Goal: Register for event/course

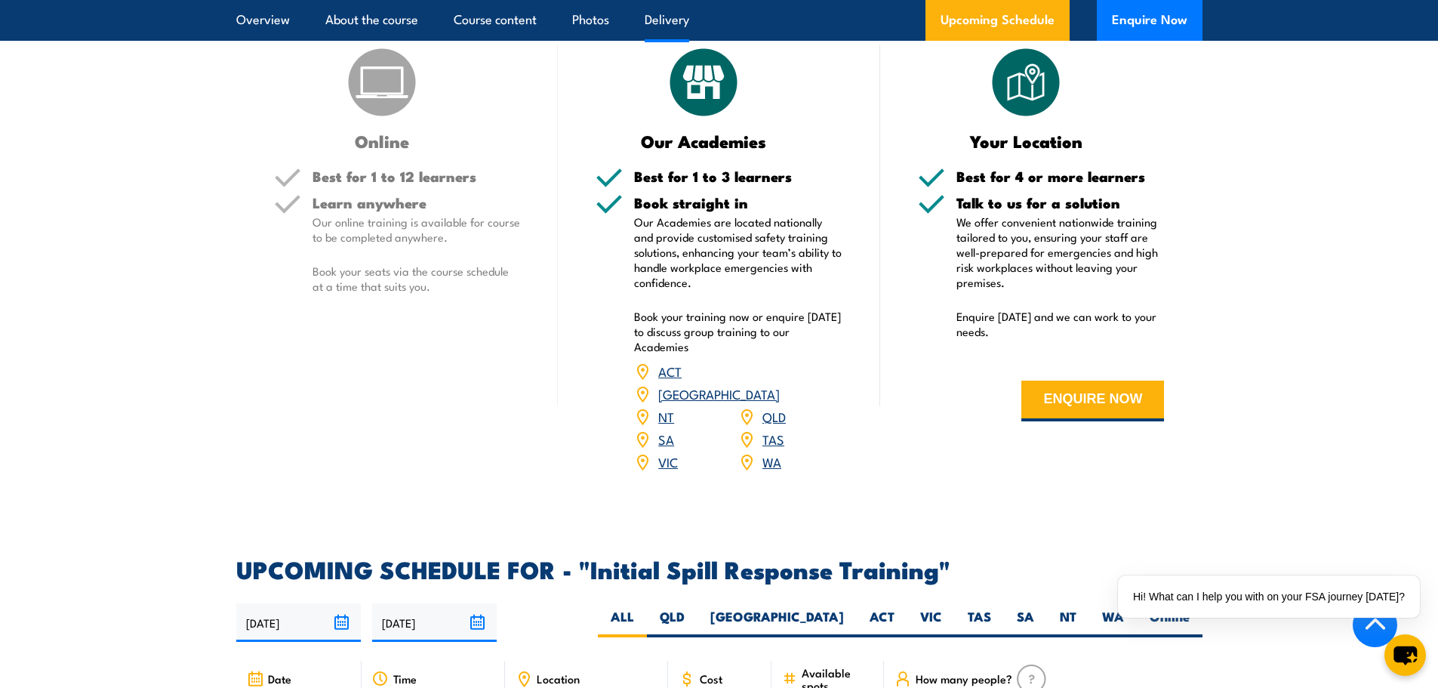
scroll to position [1737, 0]
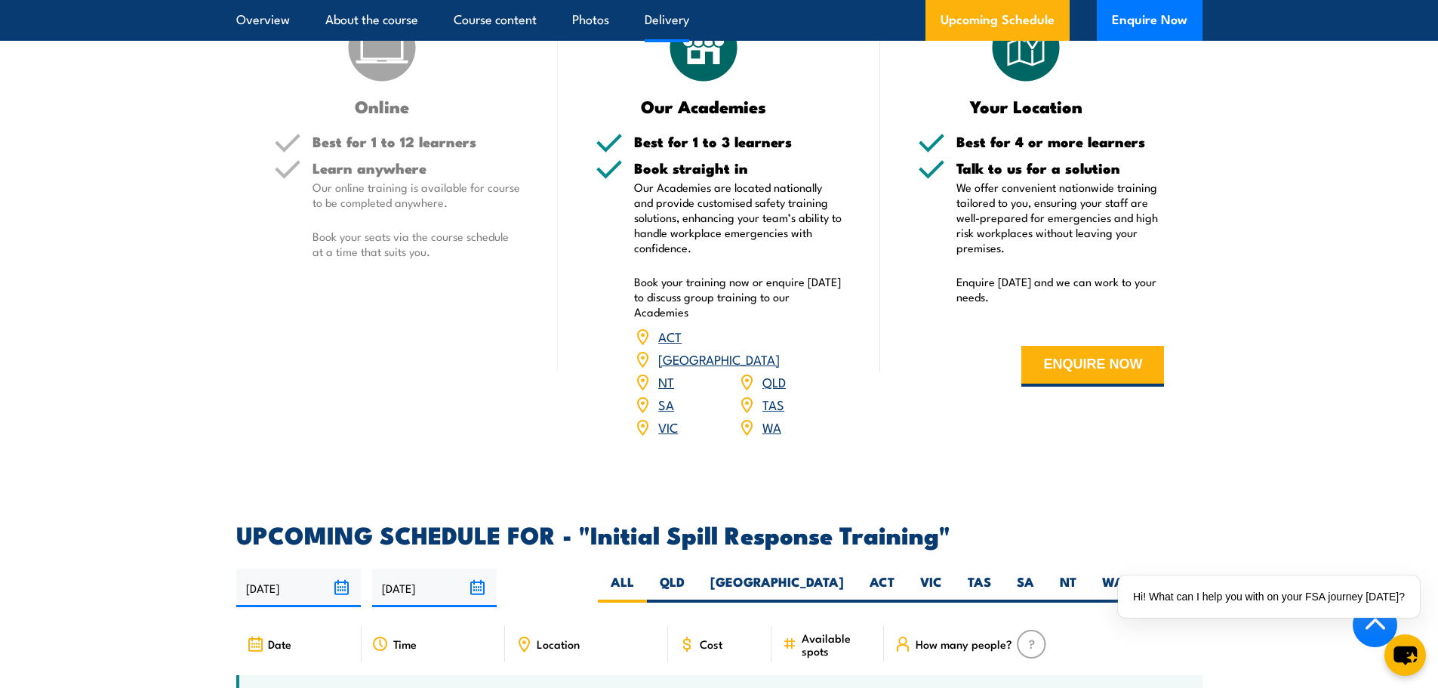
click at [780, 350] on link "[GEOGRAPHIC_DATA]" at bounding box center [719, 359] width 122 height 18
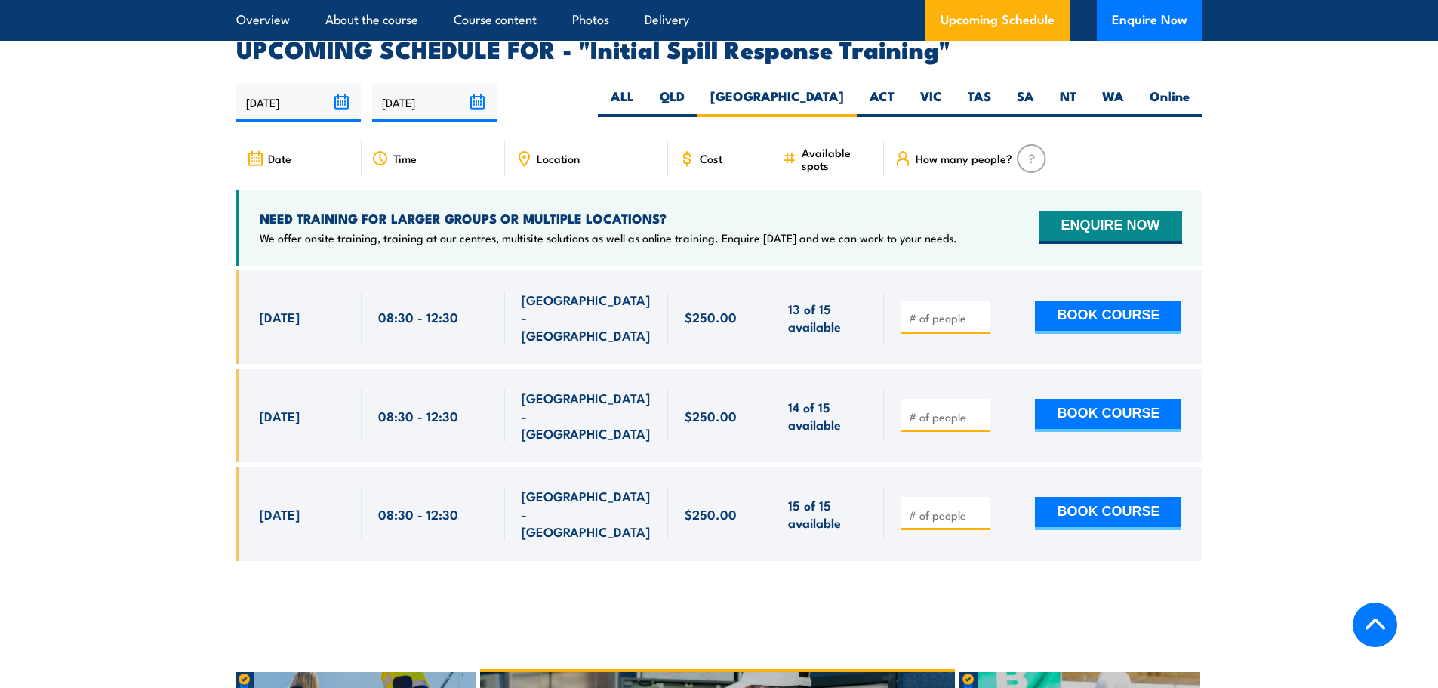
scroll to position [2237, 0]
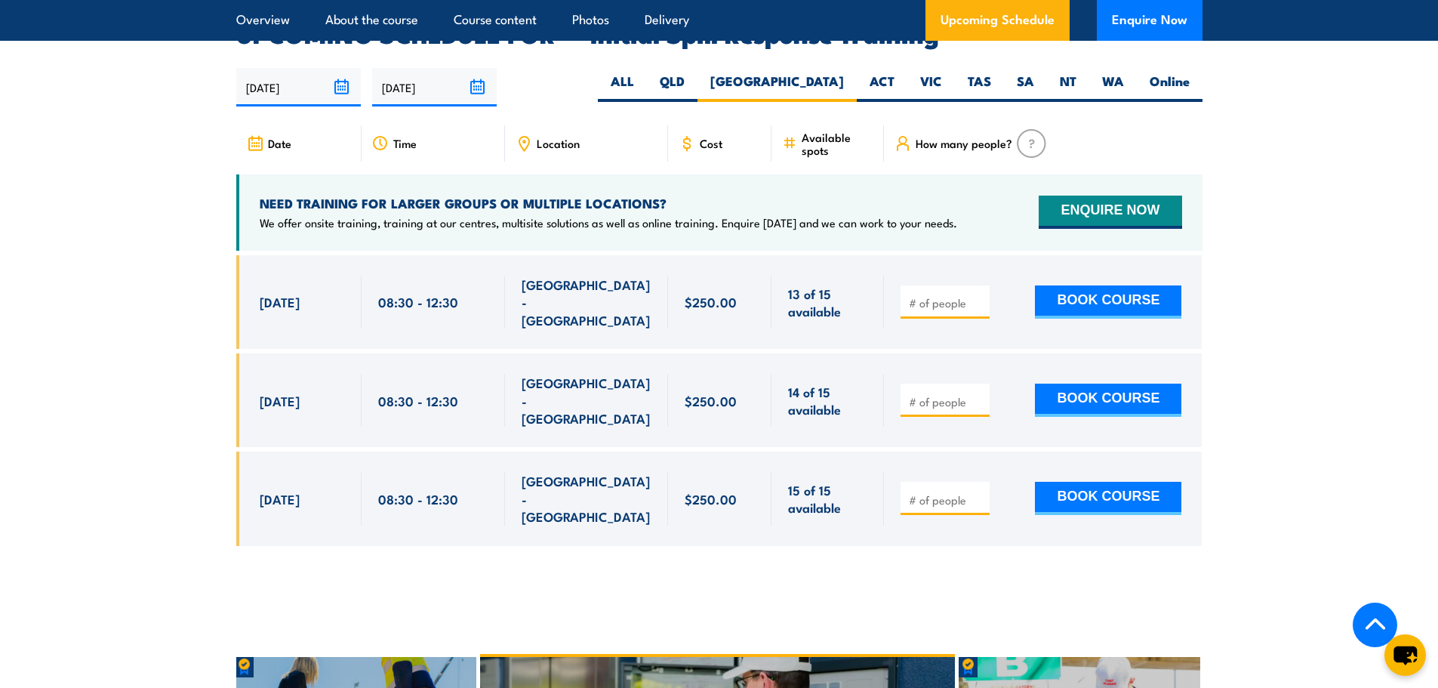
click at [924, 295] on input "number" at bounding box center [947, 302] width 76 height 15
click at [979, 295] on input "1" at bounding box center [947, 302] width 76 height 15
type input "2"
click at [979, 295] on input "2" at bounding box center [947, 302] width 76 height 15
click at [123, 428] on section "UPCOMING SCHEDULE FOR - "Initial Spill Response Training" [DATE] [DATE] 2" at bounding box center [719, 296] width 1438 height 546
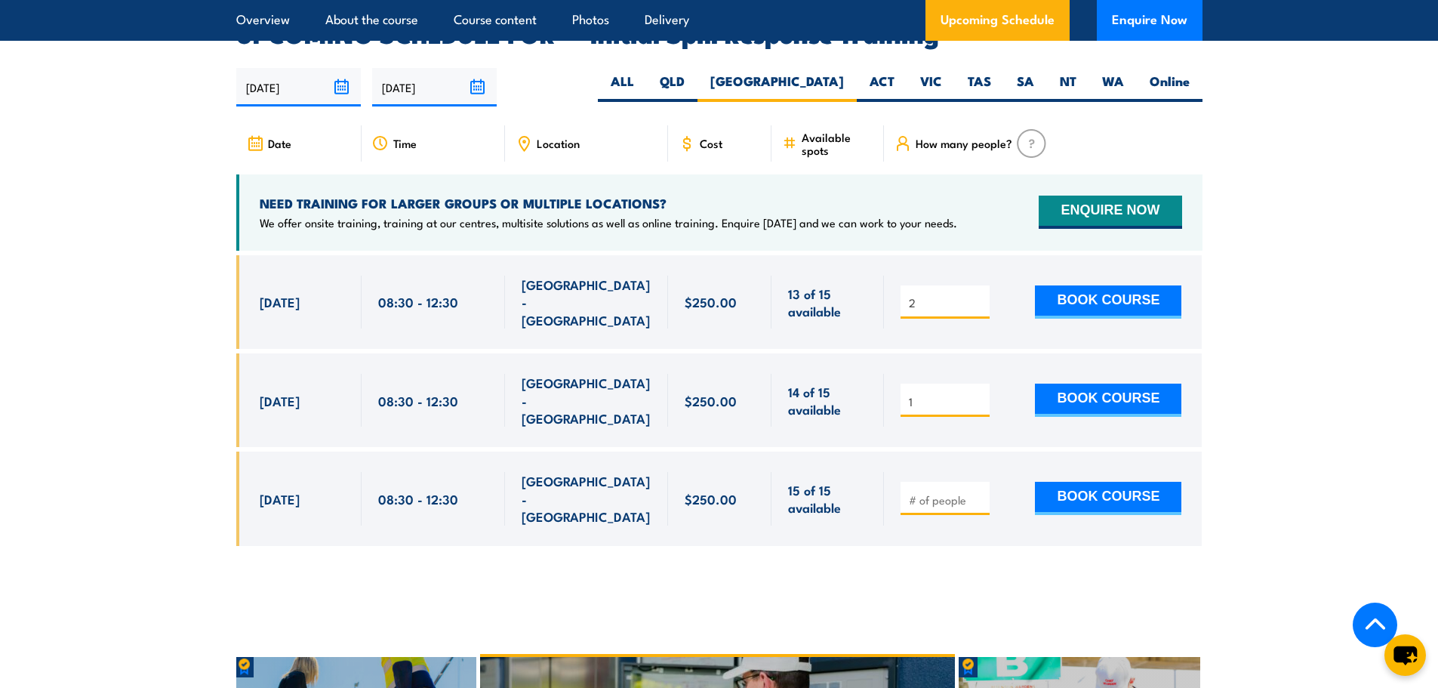
type input "1"
click at [978, 394] on input "1" at bounding box center [947, 401] width 76 height 15
type input "3"
click at [976, 295] on input "3" at bounding box center [947, 302] width 76 height 15
